Goal: Task Accomplishment & Management: Manage account settings

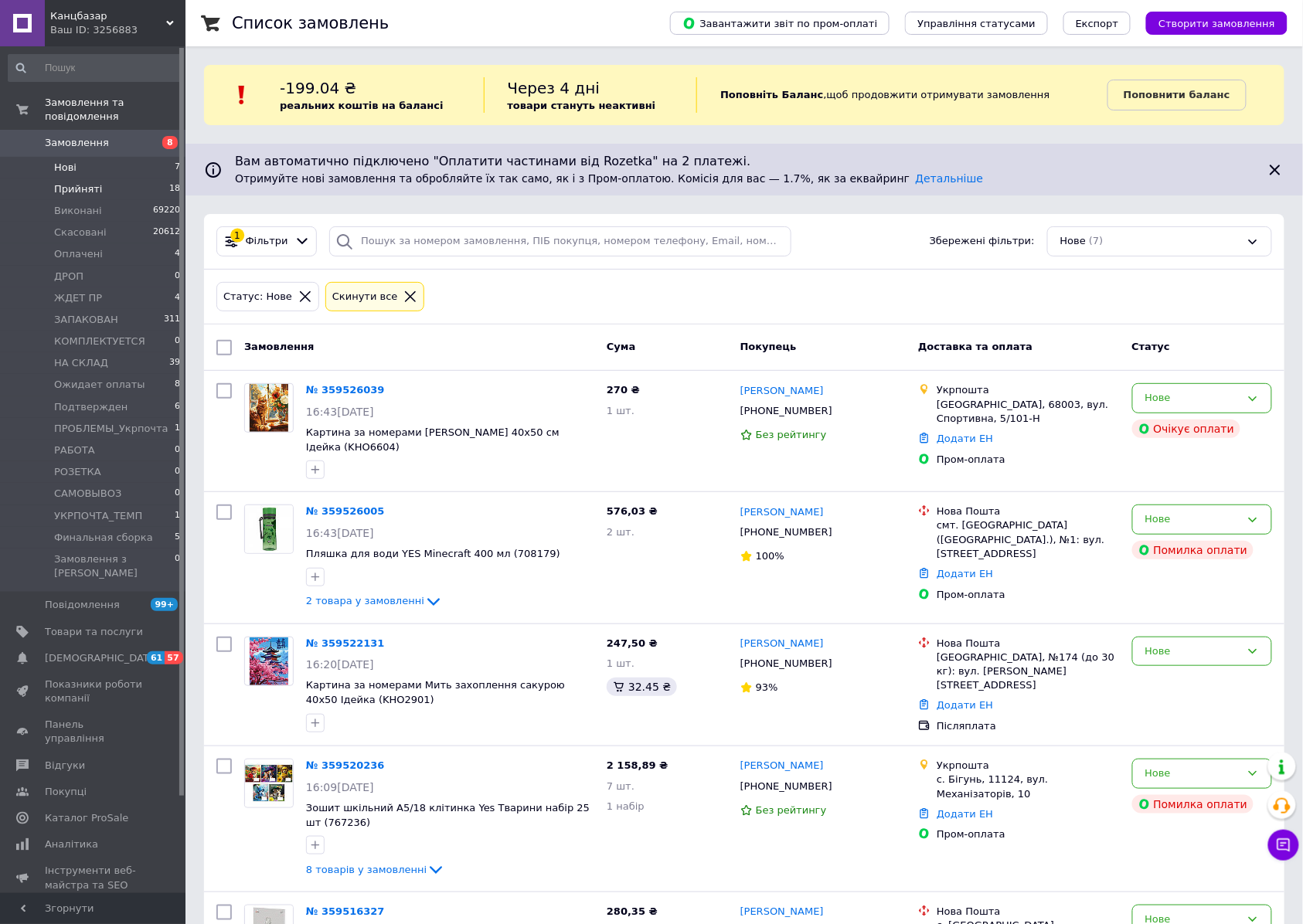
click at [76, 182] on span "Прийняті" at bounding box center [79, 189] width 48 height 14
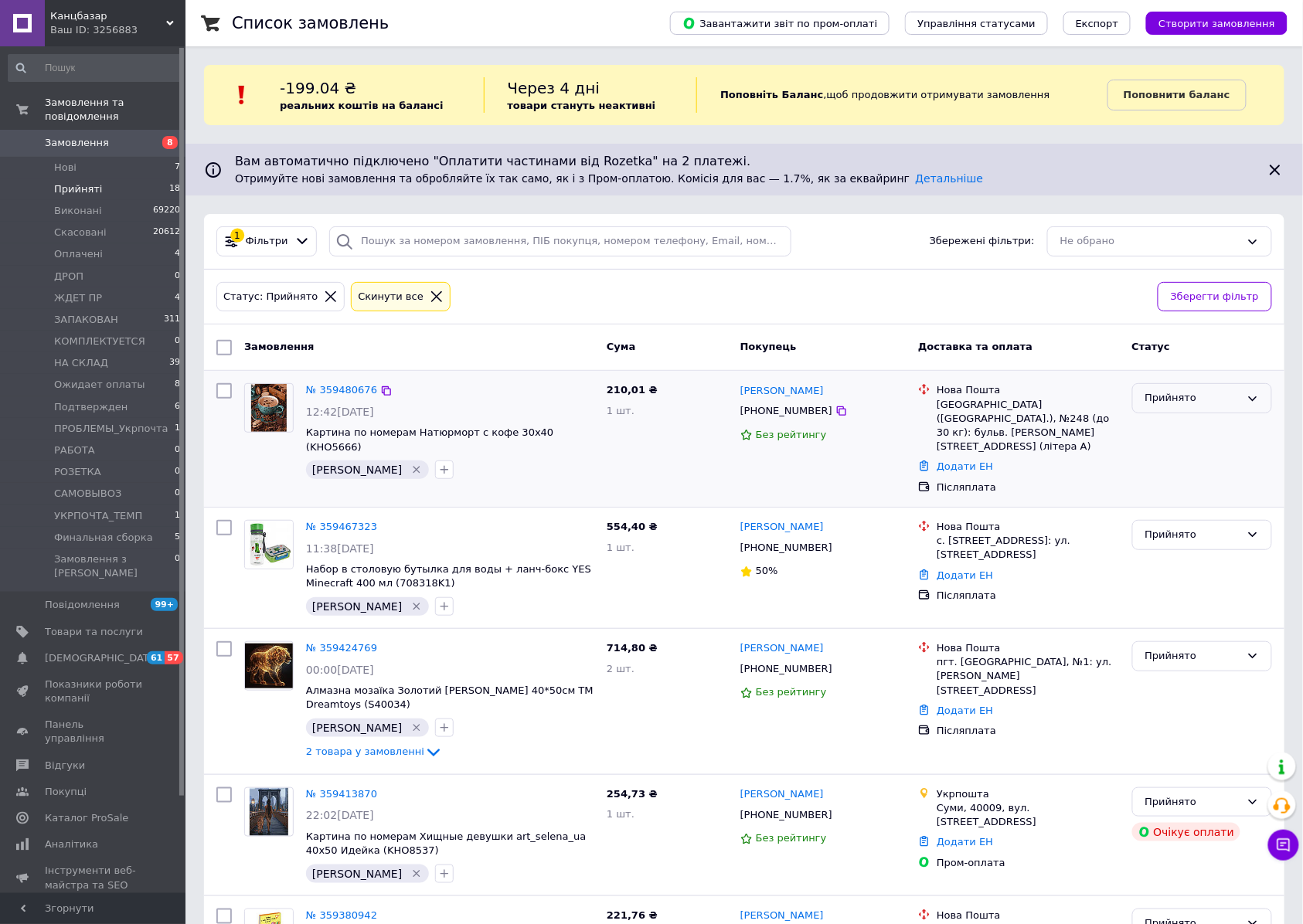
click at [1203, 400] on div "Прийнято" at bounding box center [1193, 398] width 95 height 16
click at [1199, 477] on li "Подтвержден" at bounding box center [1202, 479] width 138 height 28
click at [62, 160] on span "Нові" at bounding box center [66, 167] width 22 height 14
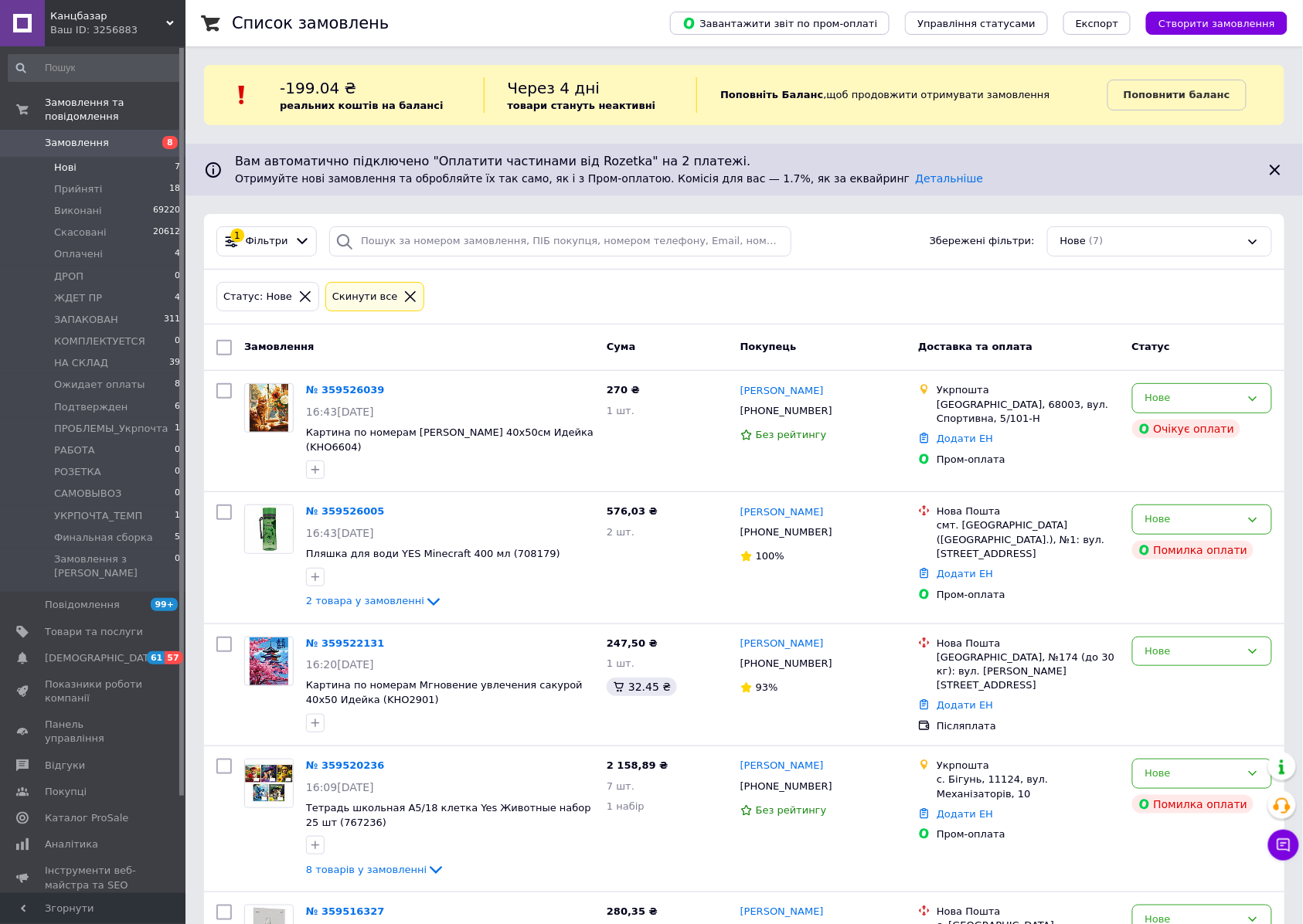
click at [75, 136] on span "Замовлення" at bounding box center [77, 143] width 64 height 14
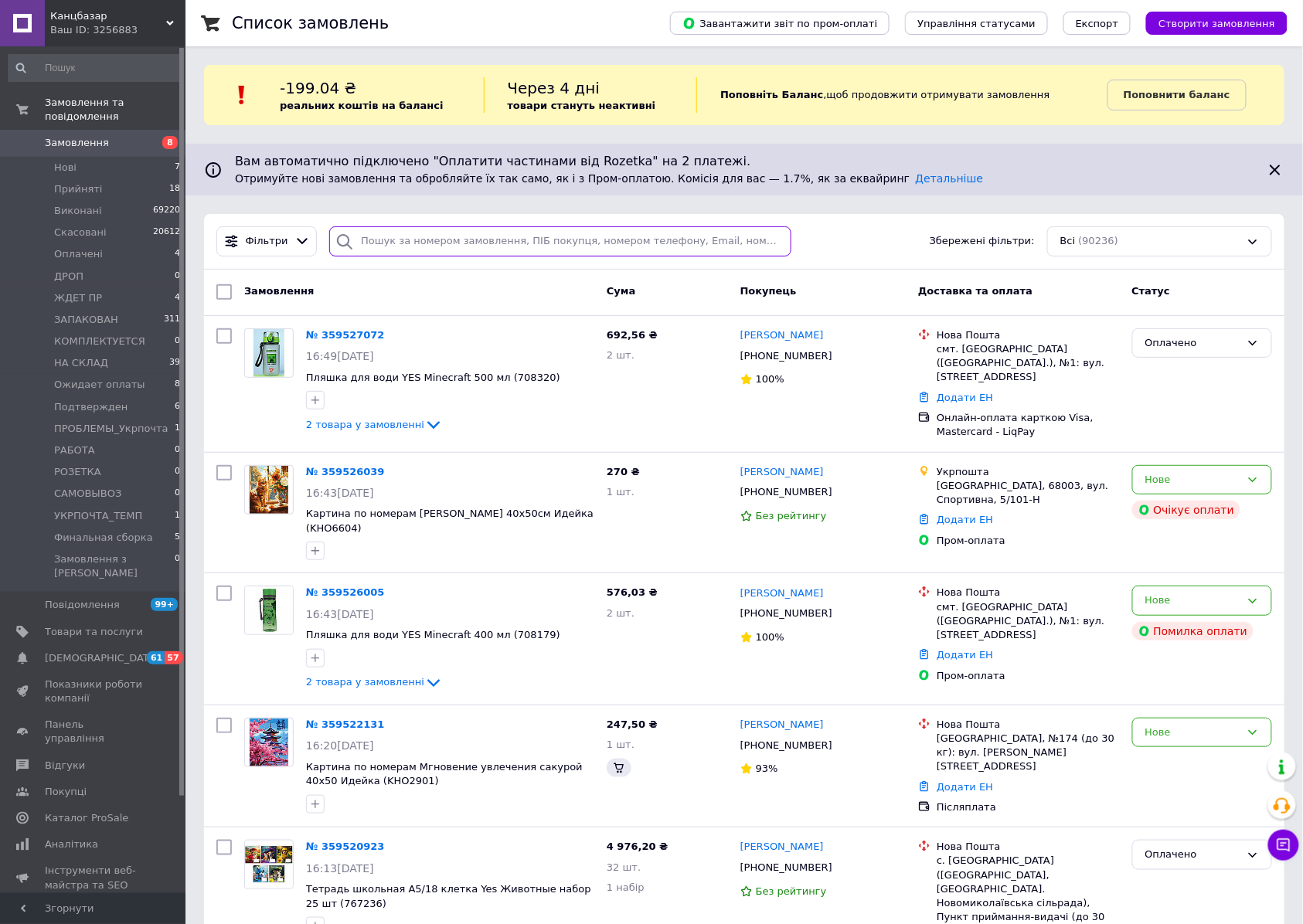
click at [433, 244] on input "search" at bounding box center [561, 241] width 463 height 30
paste input "359035632"
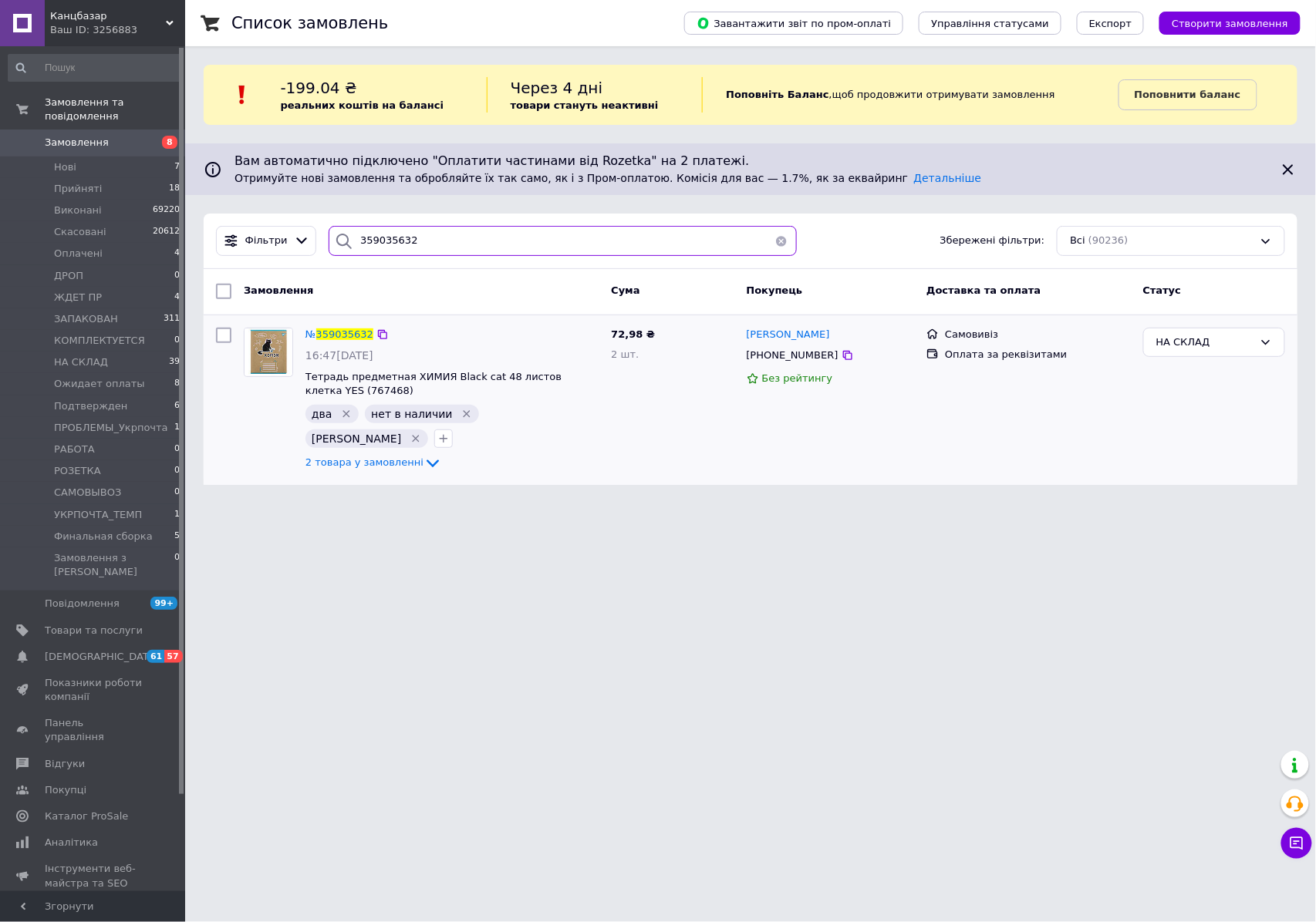
type input "359035632"
click at [463, 414] on icon "Видалити мітку" at bounding box center [467, 413] width 7 height 7
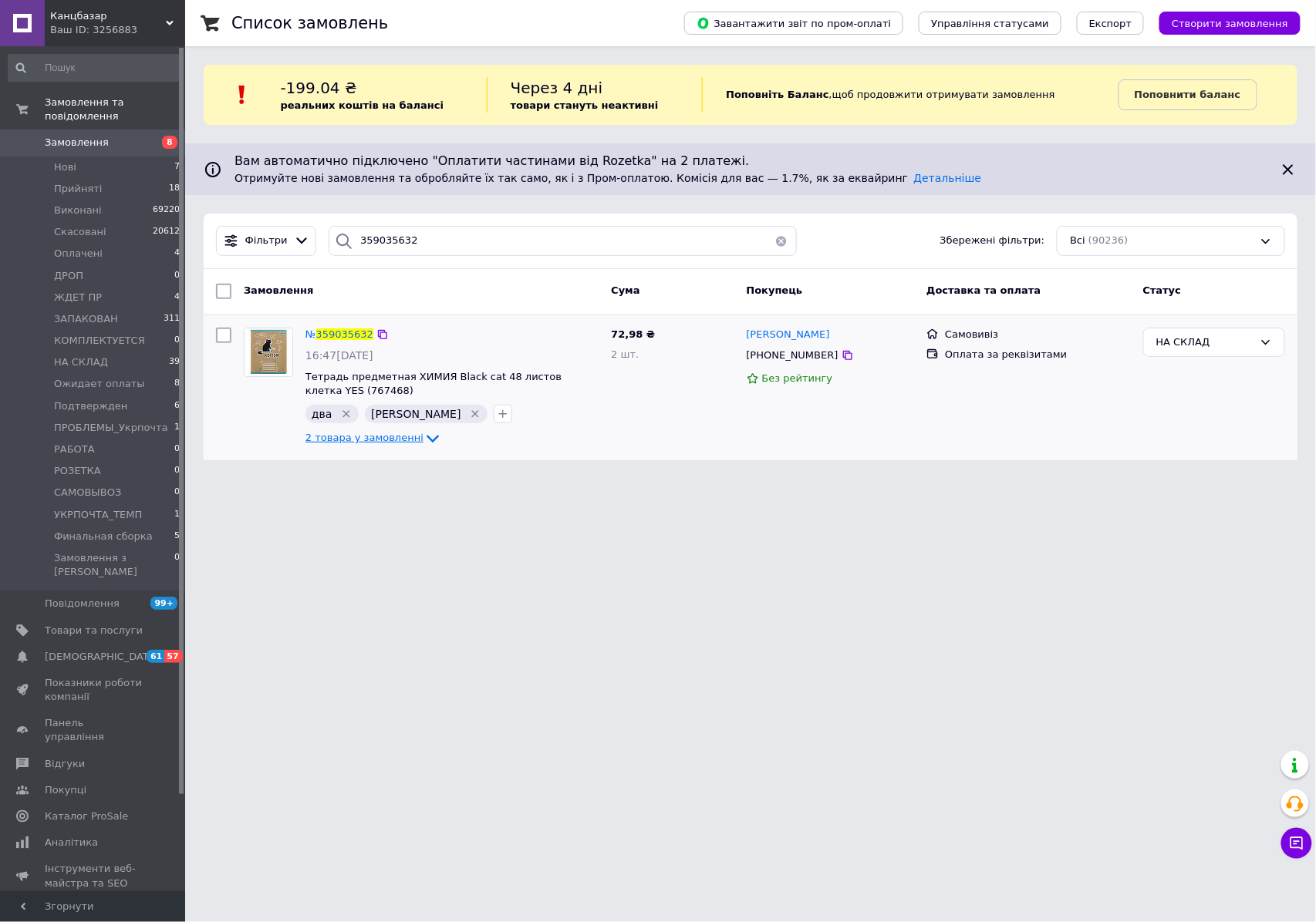
click at [358, 442] on span "2 товара у замовленні" at bounding box center [364, 437] width 118 height 11
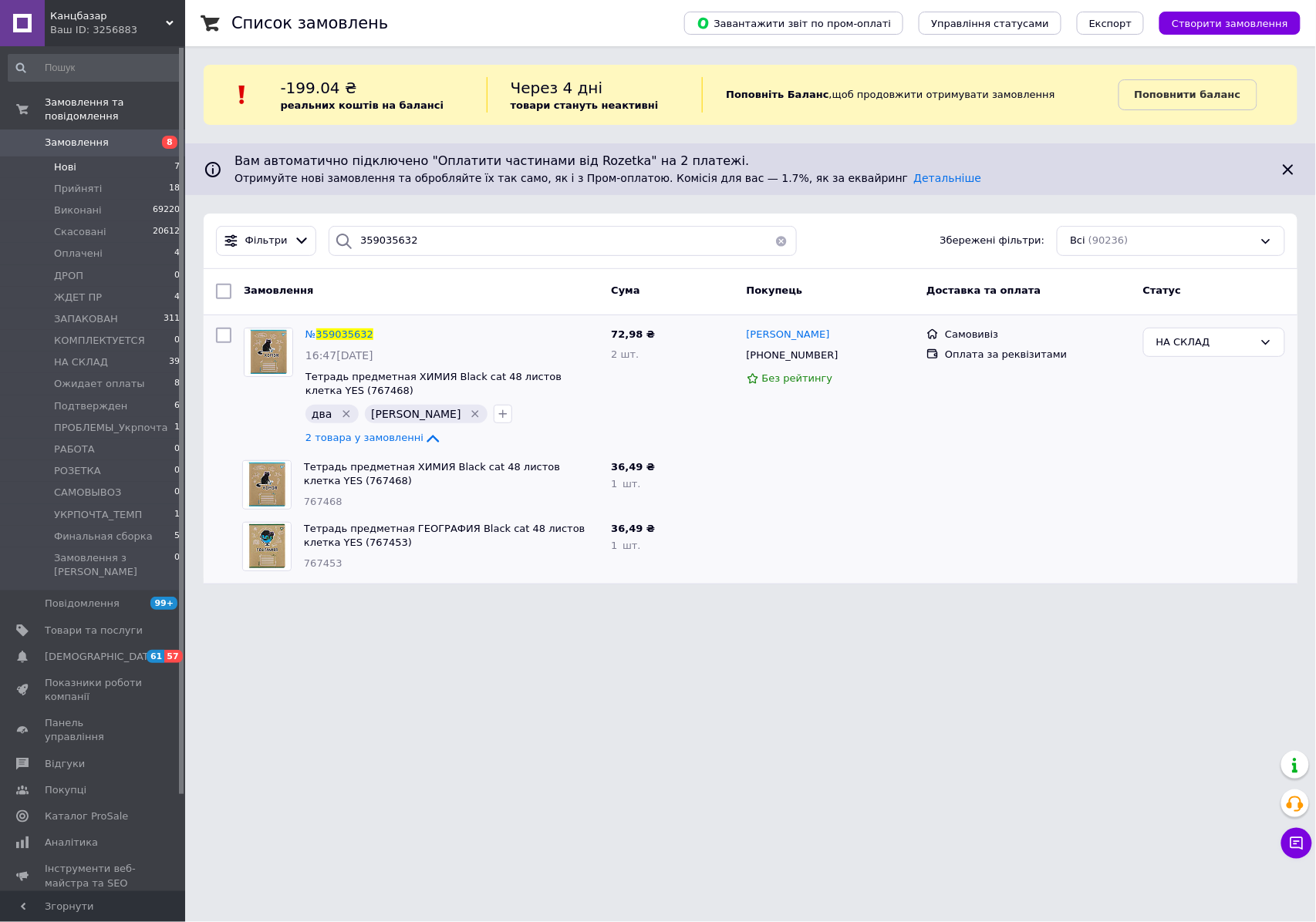
click at [69, 160] on span "Нові" at bounding box center [65, 167] width 22 height 14
